Goal: Information Seeking & Learning: Learn about a topic

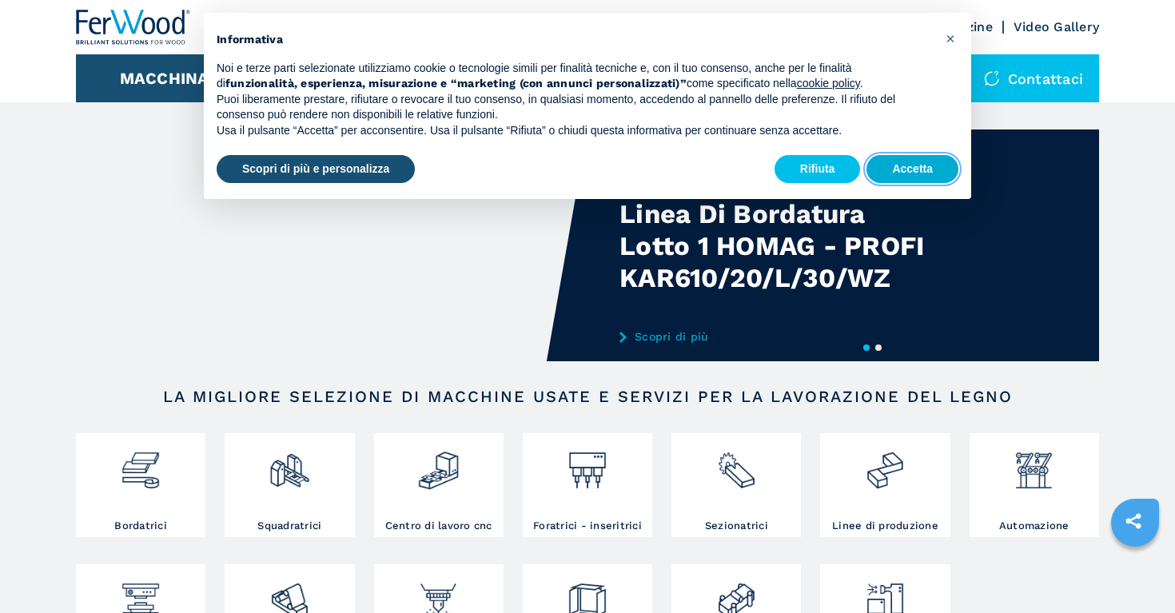
click at [881, 177] on button "Accetta" at bounding box center [912, 169] width 92 height 29
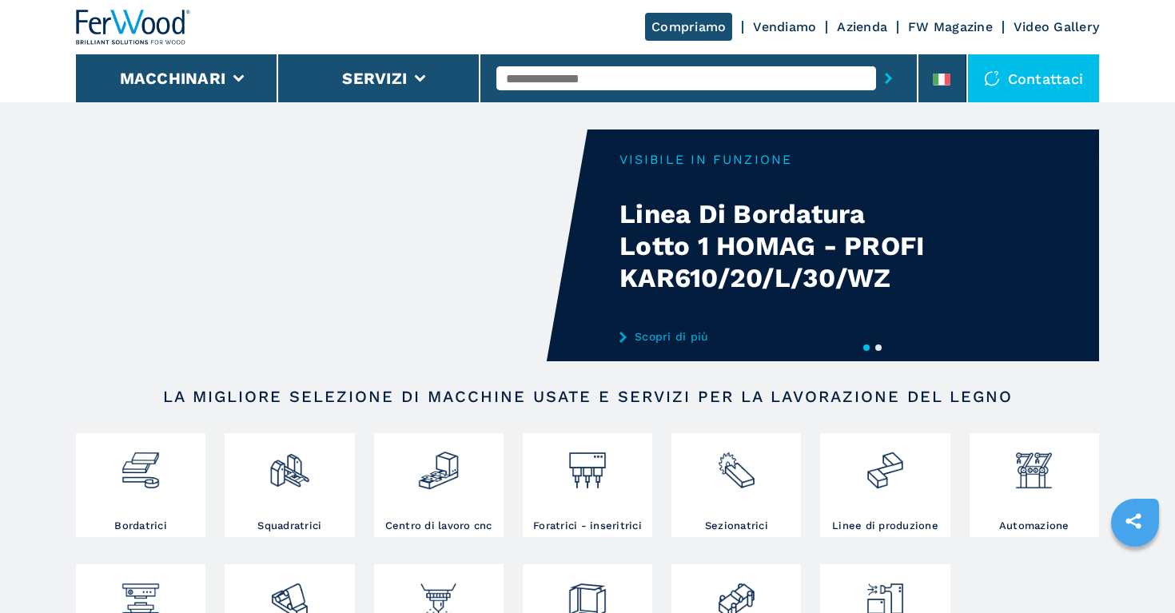
click at [850, 30] on link "Azienda" at bounding box center [862, 26] width 50 height 15
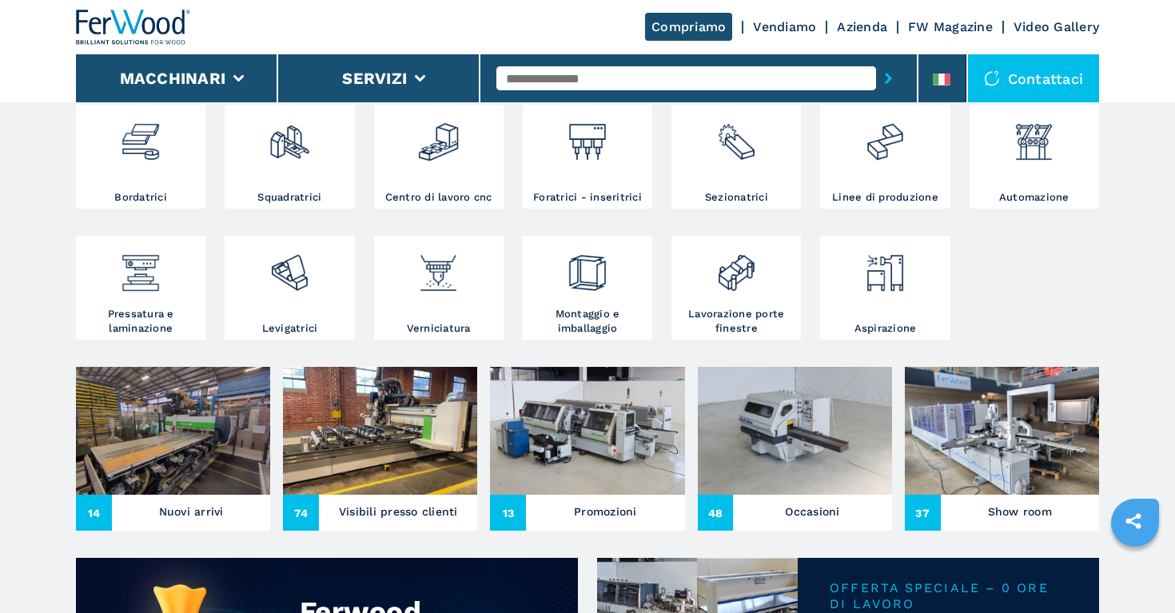
scroll to position [330, 0]
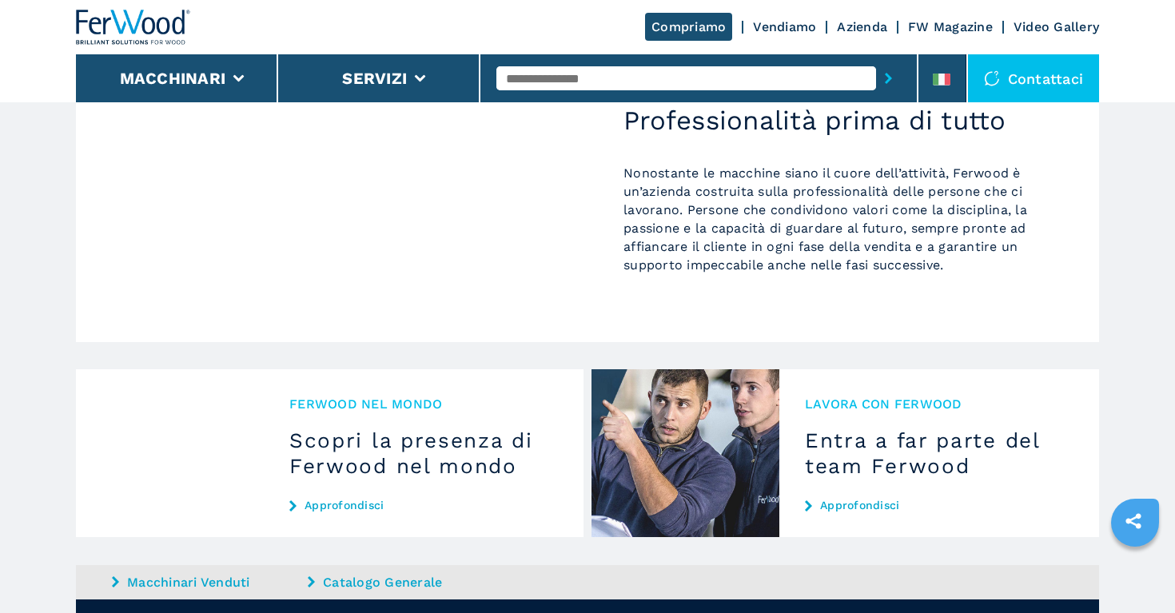
scroll to position [1414, 0]
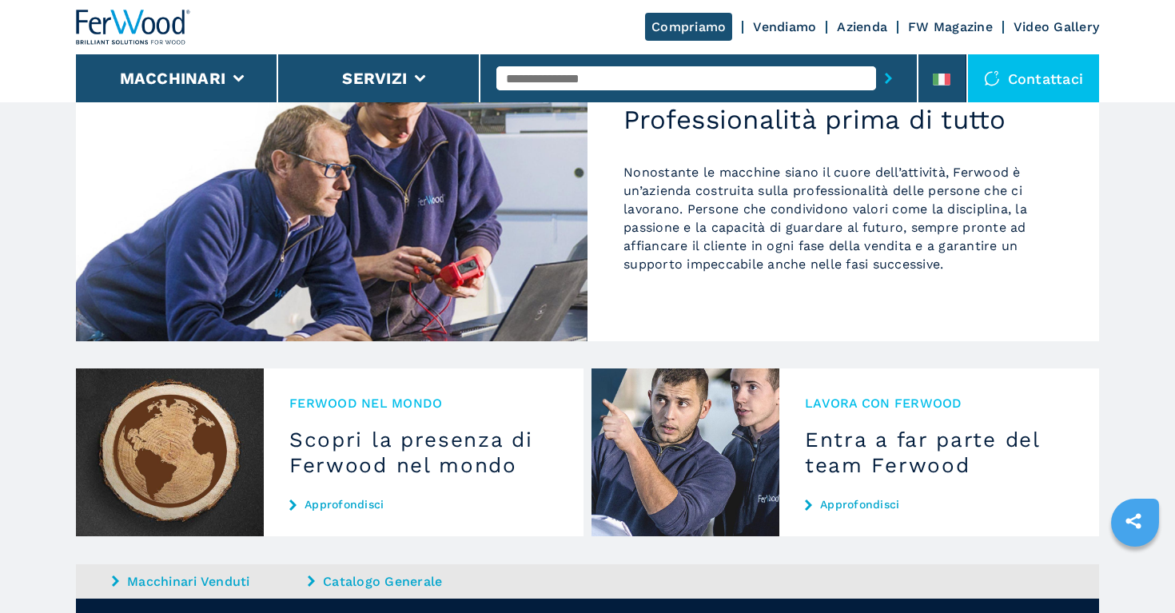
click at [838, 498] on link "Approfondisci" at bounding box center [939, 504] width 269 height 13
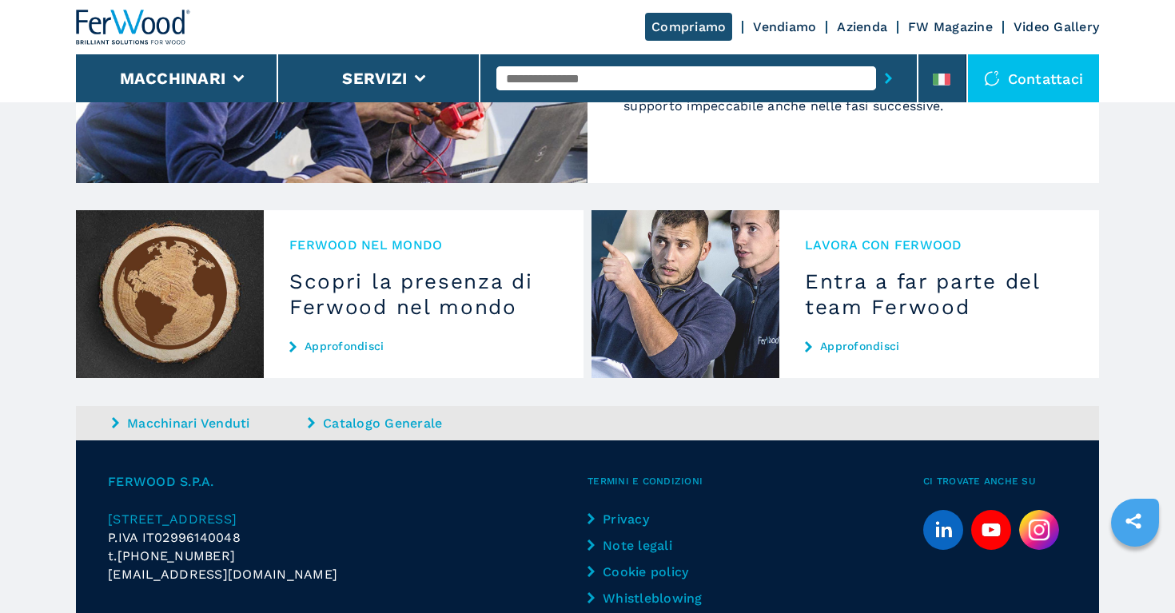
scroll to position [1586, 0]
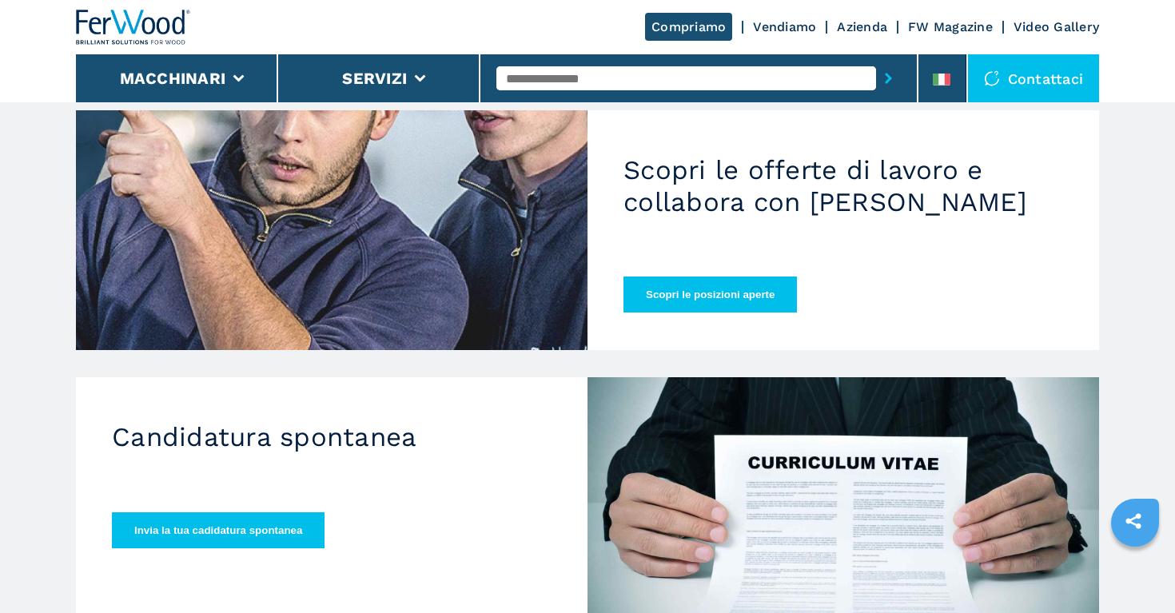
scroll to position [133, 0]
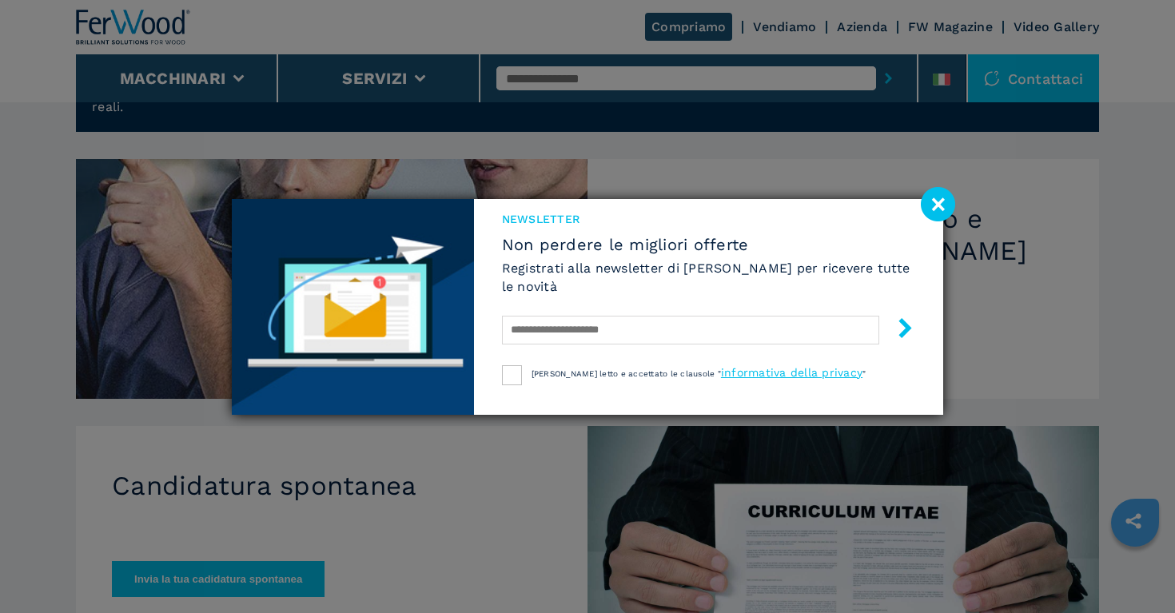
click at [935, 199] on image at bounding box center [938, 204] width 34 height 34
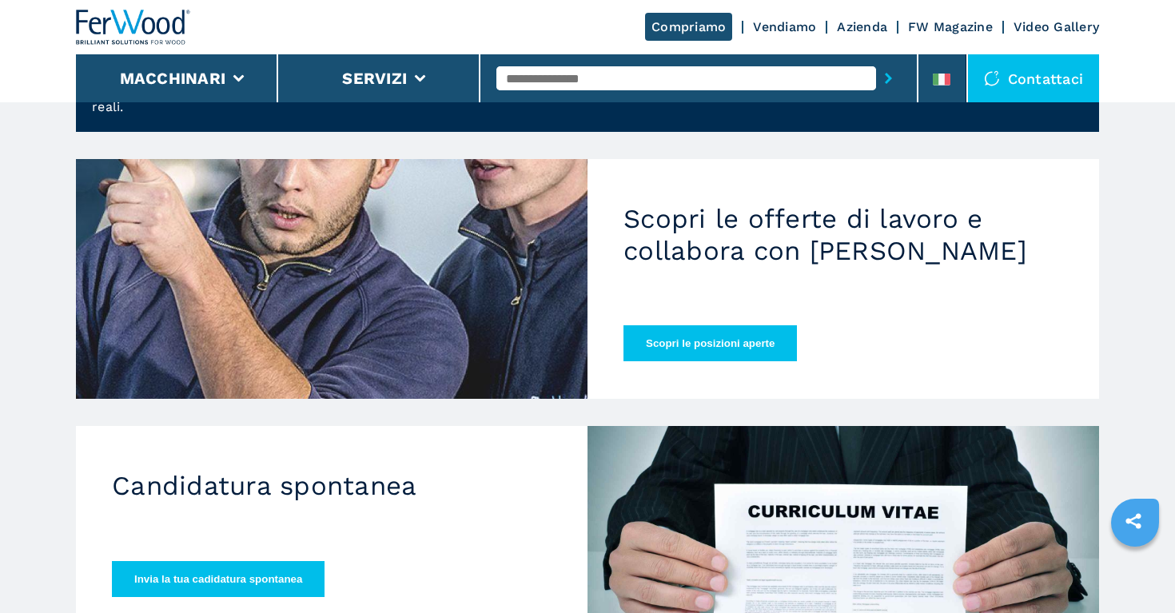
click at [719, 325] on button "Scopri le posizioni aperte" at bounding box center [709, 343] width 173 height 36
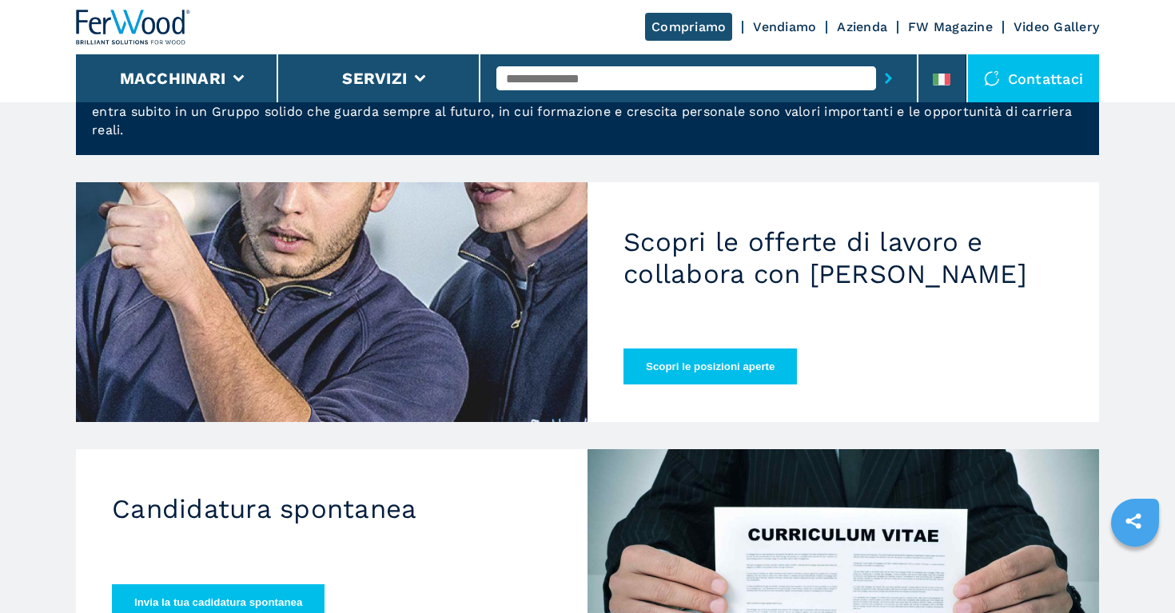
click at [742, 348] on button "Scopri le posizioni aperte" at bounding box center [709, 366] width 173 height 36
click at [744, 364] on button "Scopri le posizioni aperte" at bounding box center [709, 366] width 173 height 36
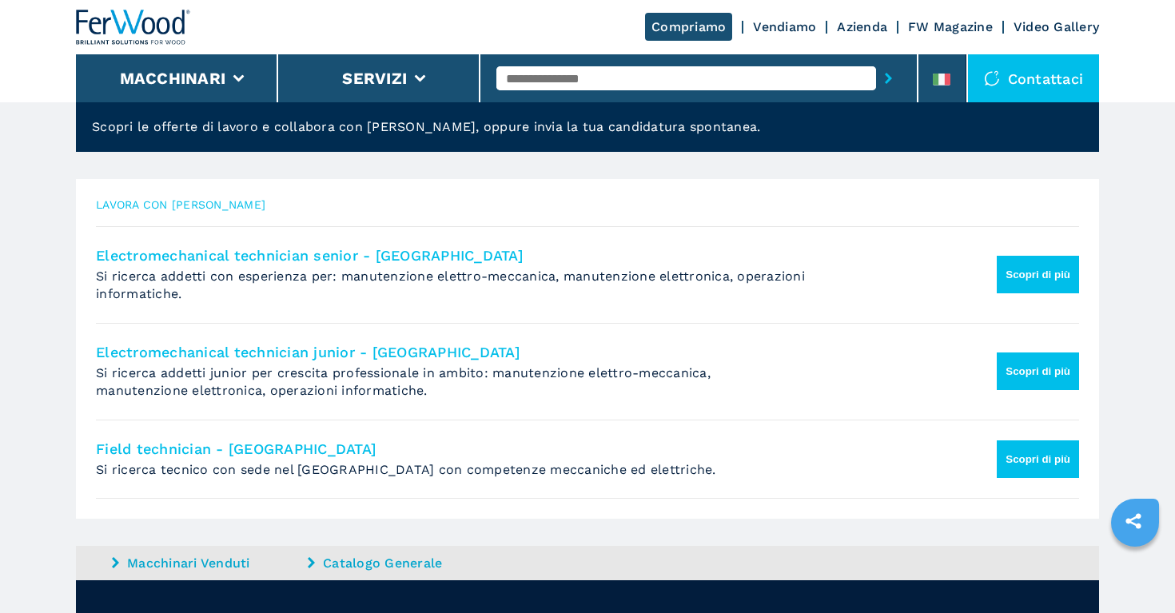
scroll to position [237, 0]
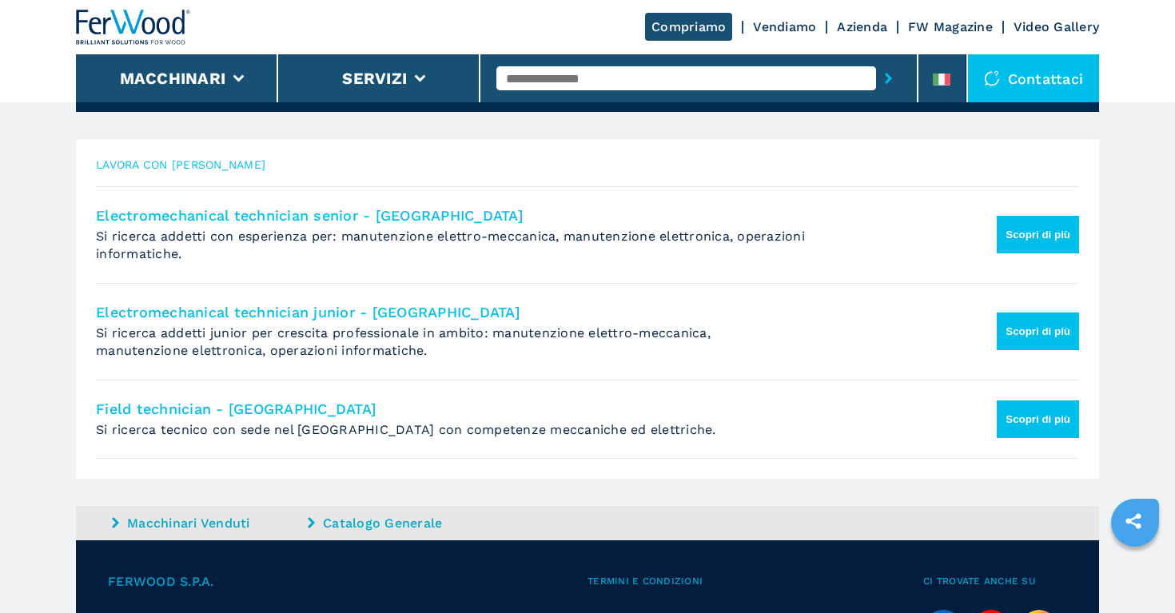
click at [1022, 244] on button "Scopri di più" at bounding box center [1038, 235] width 82 height 38
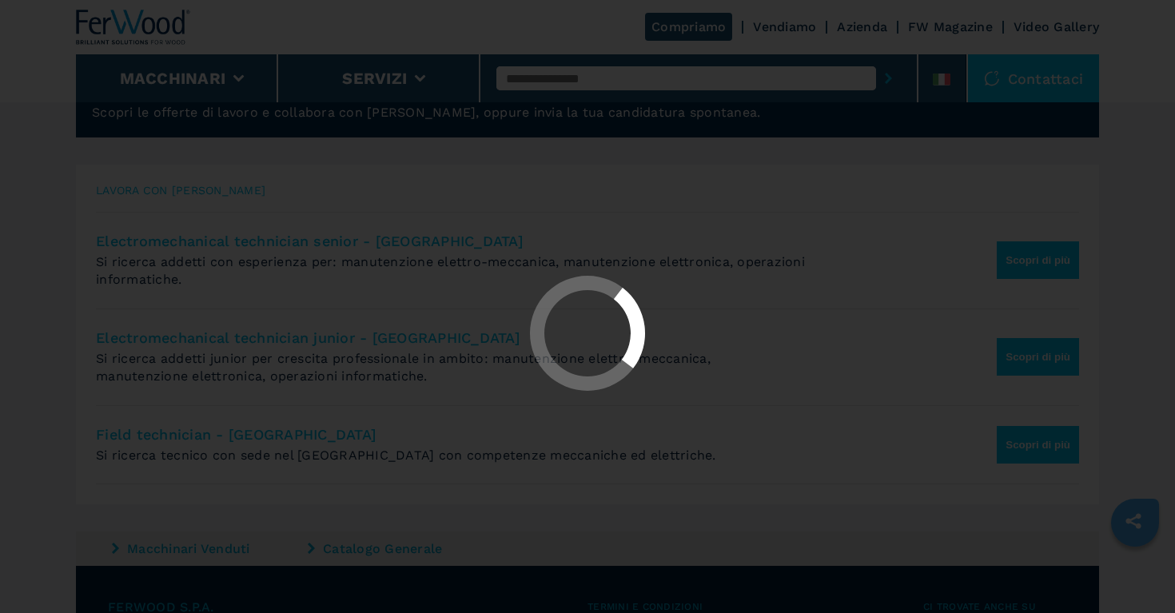
scroll to position [211, 0]
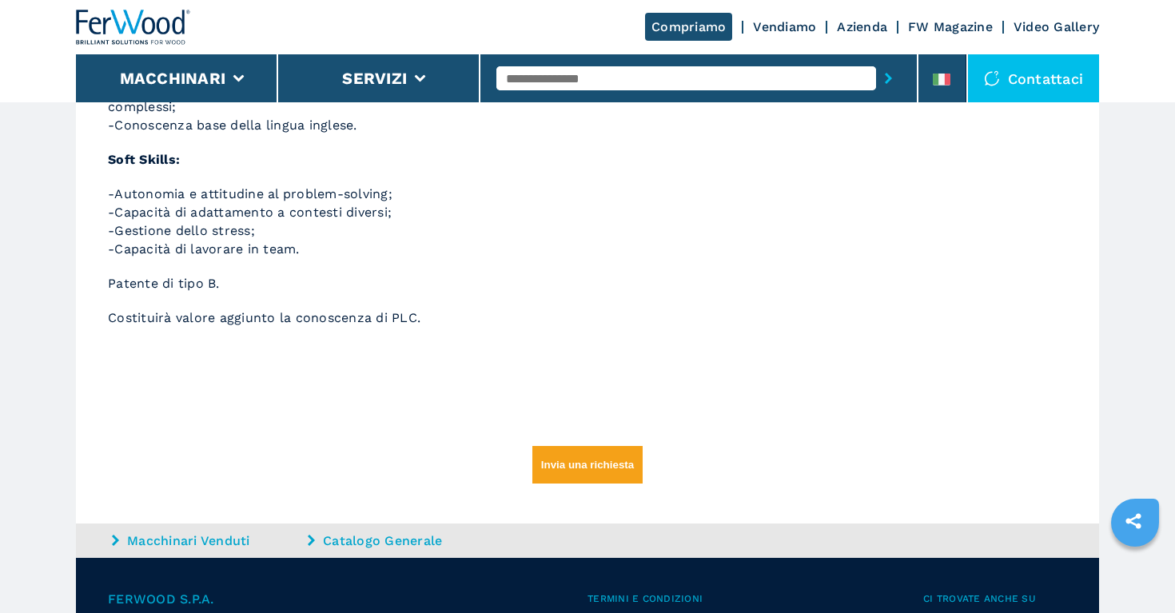
scroll to position [607, 0]
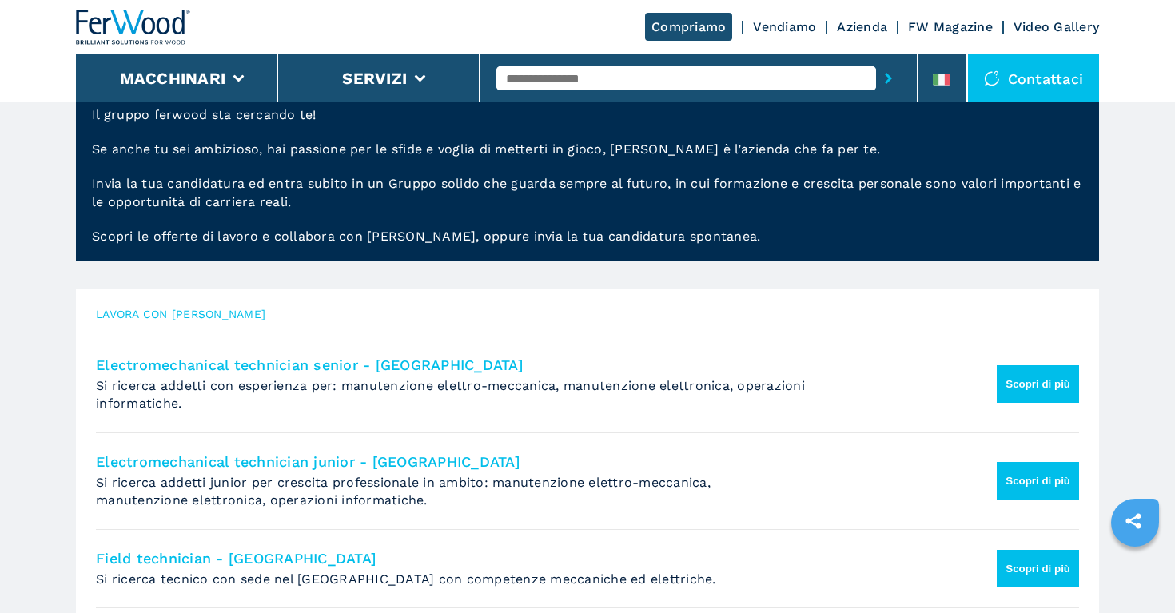
scroll to position [94, 0]
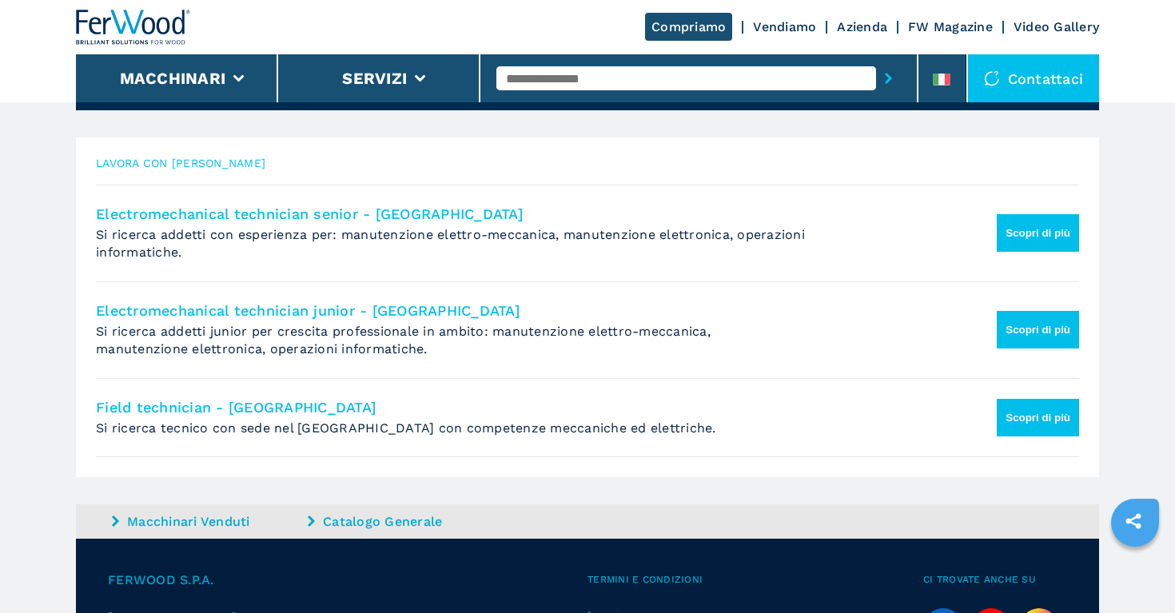
scroll to position [294, 0]
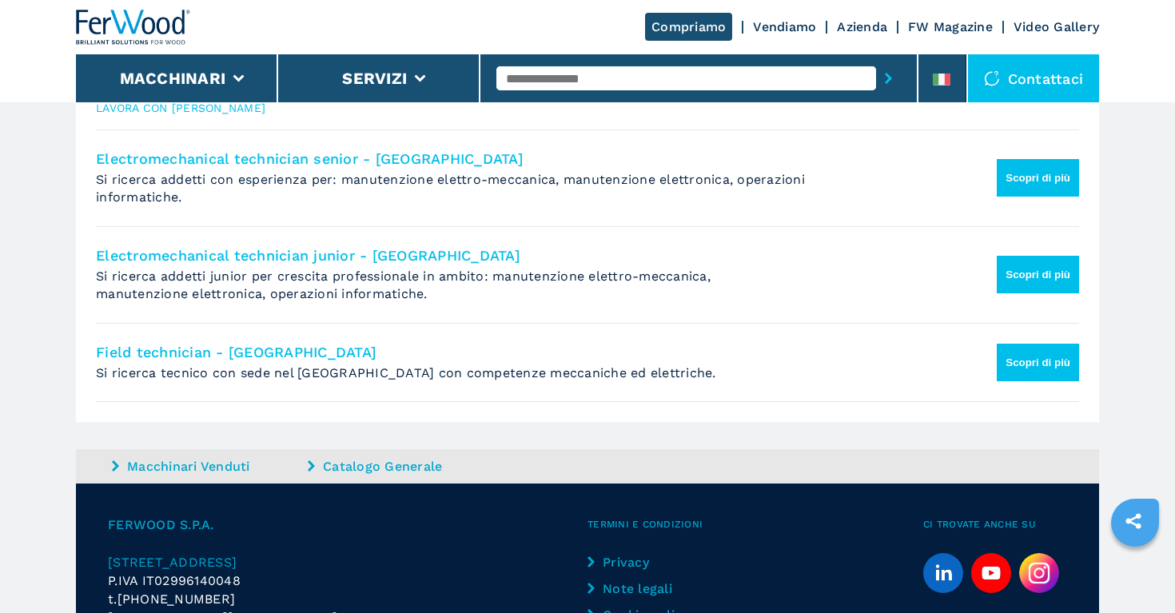
click at [1034, 282] on button "Scopri di più" at bounding box center [1038, 275] width 82 height 38
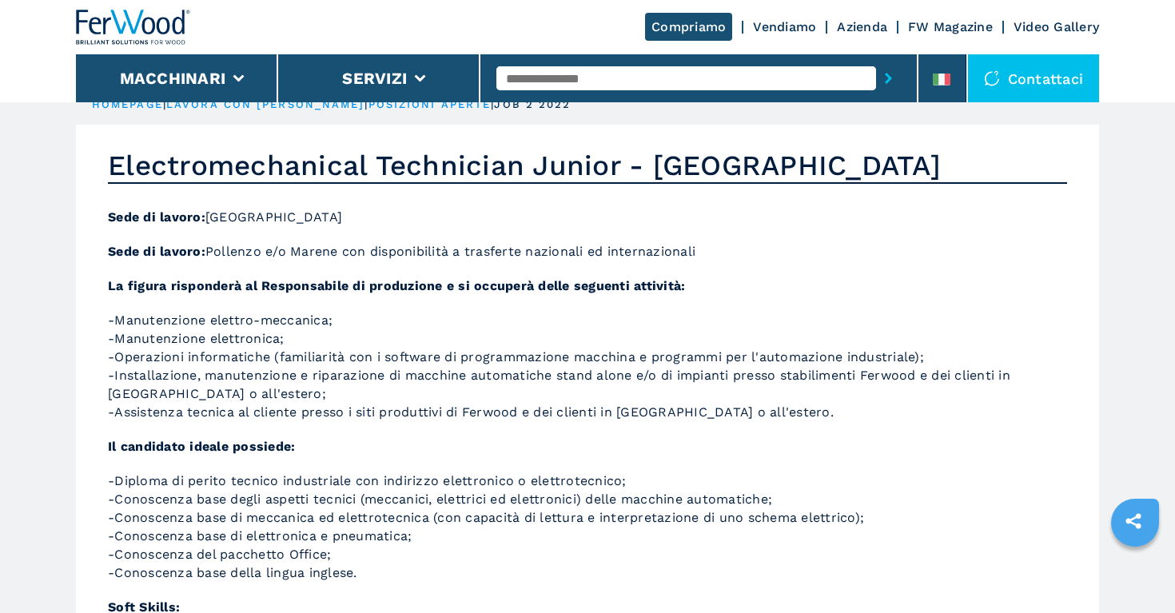
scroll to position [25, 0]
